Goal: Information Seeking & Learning: Find specific fact

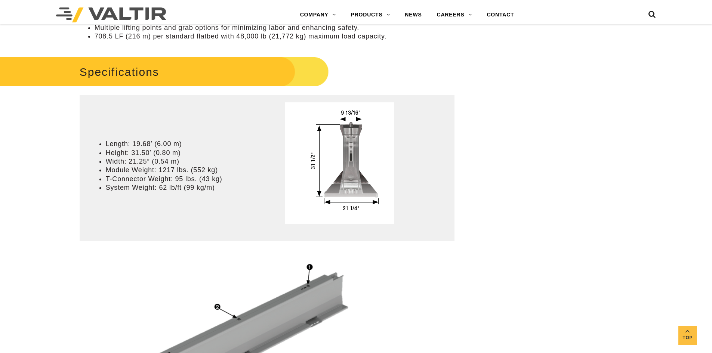
scroll to position [486, 0]
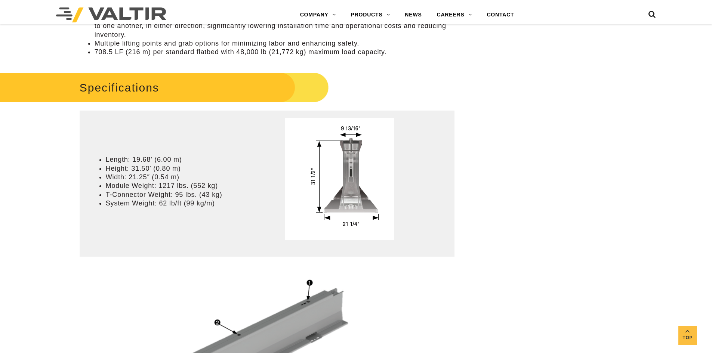
click at [133, 159] on li "Length: 19.68′ (6.00 m)" at bounding box center [184, 159] width 157 height 9
drag, startPoint x: 133, startPoint y: 159, endPoint x: 185, endPoint y: 157, distance: 52.0
click at [185, 157] on li "Length: 19.68′ (6.00 m)" at bounding box center [184, 159] width 157 height 9
copy li "19.68′ (6.00 m)"
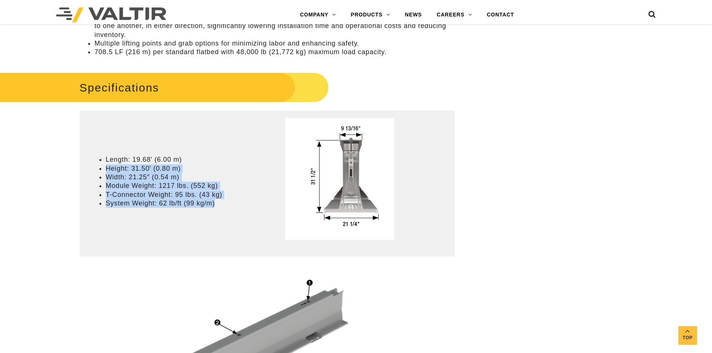
drag, startPoint x: 176, startPoint y: 202, endPoint x: 101, endPoint y: 172, distance: 81.0
click at [101, 172] on ul "Length: 19.68′ (6.00 m) Height: 31.50′ (0.80 m) Width: 21.25″ (0.54 m) Module W…" at bounding box center [177, 181] width 172 height 52
click at [198, 192] on li "T-Connector Weight: 95 lbs. (43 kg)" at bounding box center [184, 195] width 157 height 9
drag, startPoint x: 222, startPoint y: 205, endPoint x: 103, endPoint y: 172, distance: 123.0
click at [103, 172] on ul "Length: 19.68′ (6.00 m) Height: 31.50′ (0.80 m) Width: 21.25″ (0.54 m) Module W…" at bounding box center [177, 181] width 172 height 52
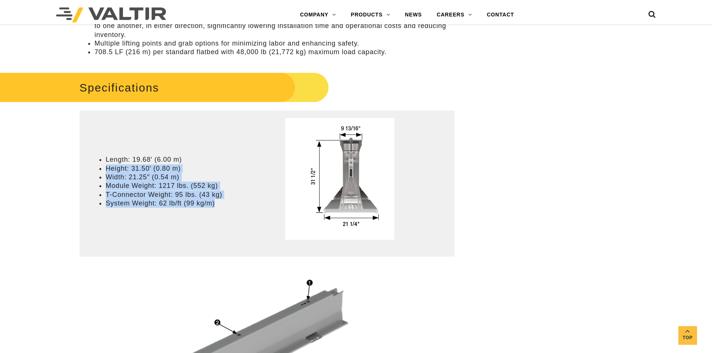
copy ul "Height: 31.50′ (0.80 m) Width: 21.25″ (0.54 m) Module Weight: 1217 lbs. (552 kg…"
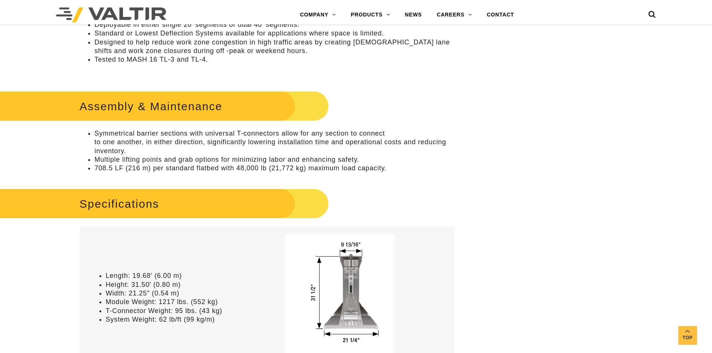
scroll to position [336, 0]
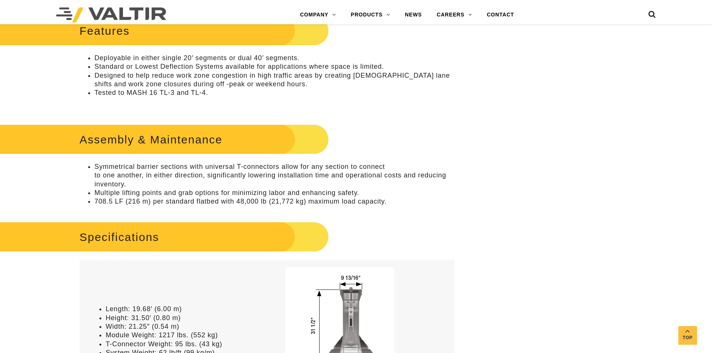
click at [179, 77] on li "Designed to help reduce work zone congestion in high traffic areas by creating …" at bounding box center [275, 80] width 360 height 18
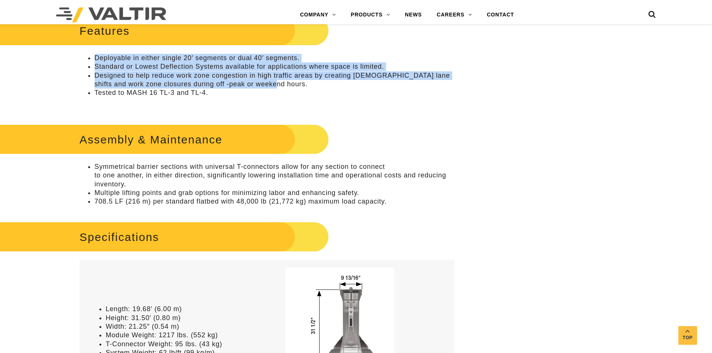
drag, startPoint x: 260, startPoint y: 81, endPoint x: 93, endPoint y: 58, distance: 168.7
click at [93, 58] on ul "Deployable in either single 20′ segments or dual 40′ segments. Standard or Lowe…" at bounding box center [267, 76] width 375 height 44
copy ul "Deployable in either single 20′ segments or dual 40′ segments. Standard or Lowe…"
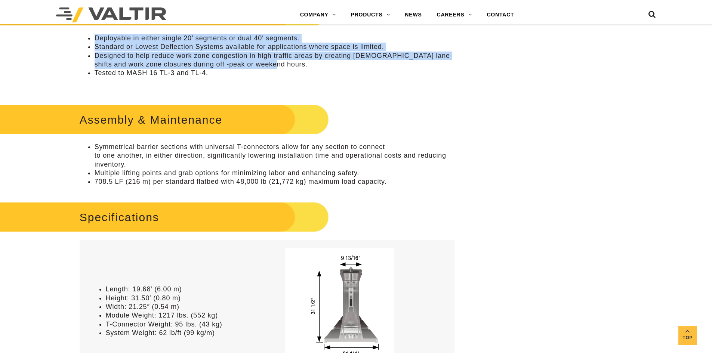
scroll to position [374, 0]
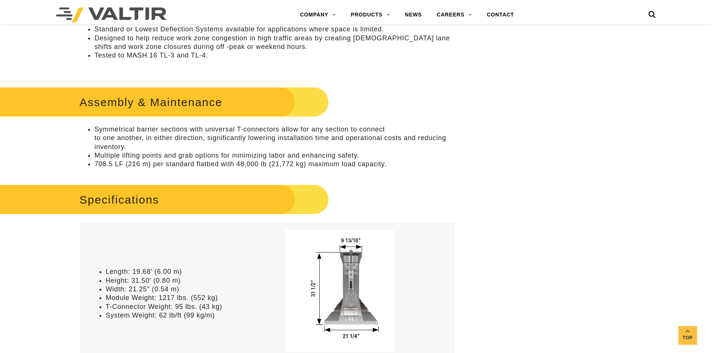
click at [377, 166] on li "708.5 LF (216 m) per standard flatbed with 48,000 lb (21,772 kg) maximum load c…" at bounding box center [275, 164] width 360 height 9
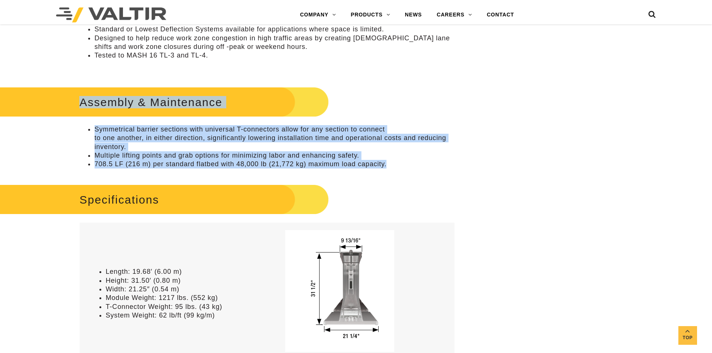
drag, startPoint x: 394, startPoint y: 163, endPoint x: 66, endPoint y: 108, distance: 332.5
click at [80, 108] on div "Assembly & Maintenance Symmetrical barrier sections with universal T-connectors…" at bounding box center [267, 127] width 375 height 84
copy div "Assembly & Maintenance Symmetrical barrier sections with universal T-connectors…"
click at [258, 105] on h2 "Assembly & Maintenance" at bounding box center [151, 102] width 356 height 35
click at [371, 161] on li "708.5 LF (216 m) per standard flatbed with 48,000 lb (21,772 kg) maximum load c…" at bounding box center [275, 164] width 360 height 9
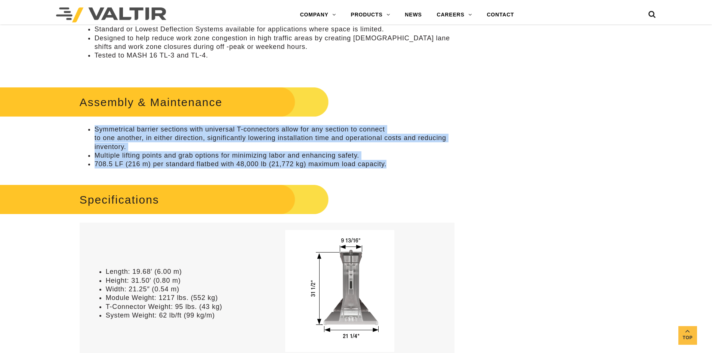
drag, startPoint x: 388, startPoint y: 164, endPoint x: 70, endPoint y: 126, distance: 320.7
copy ul "Symmetrical barrier sections with universal T-connectors allow for any section …"
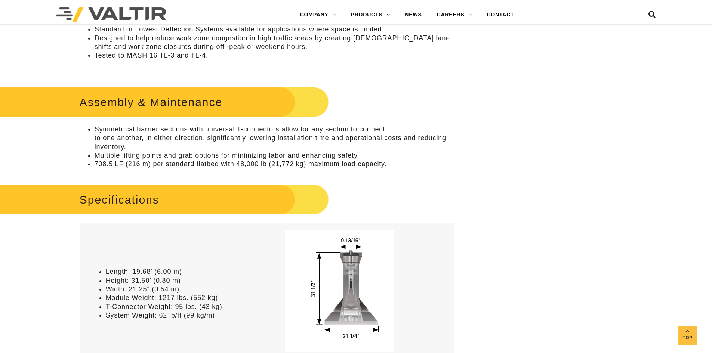
click at [149, 182] on h2 "Specifications" at bounding box center [151, 199] width 356 height 35
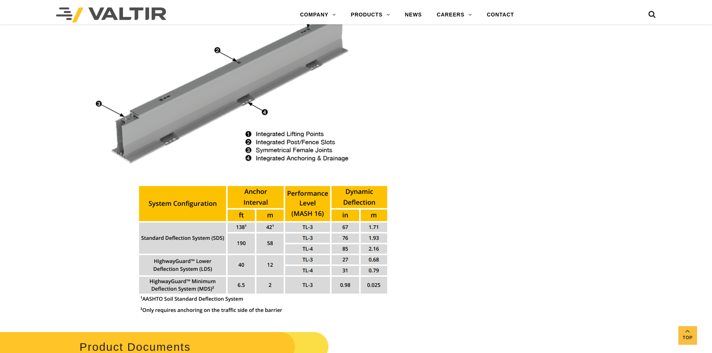
scroll to position [785, 0]
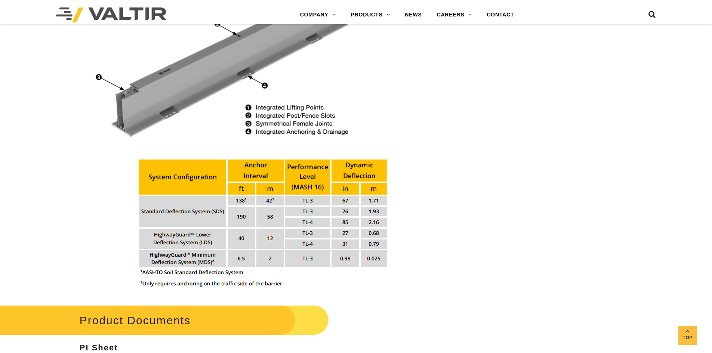
click at [227, 196] on img at bounding box center [266, 222] width 263 height 135
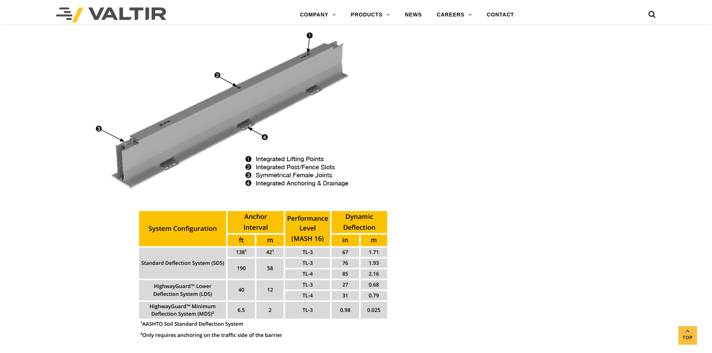
scroll to position [747, 0]
